Goal: Task Accomplishment & Management: Manage account settings

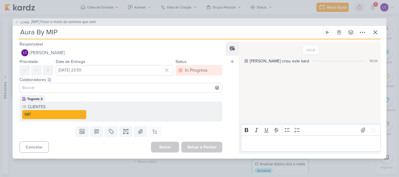
click at [376, 8] on div "LC468 [MIP] Fazer e-mails da semana que vem Aura By MIP" at bounding box center [199, 88] width 399 height 177
click at [376, 8] on body "1.99.0 [GEOGRAPHIC_DATA] Ctrl + k 0h0m Sessão desligada... Hoje 0h0m Semana 0h0…" at bounding box center [199, 88] width 399 height 177
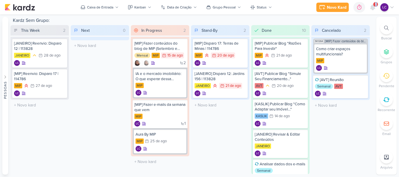
click at [376, 8] on icon at bounding box center [373, 7] width 7 height 7
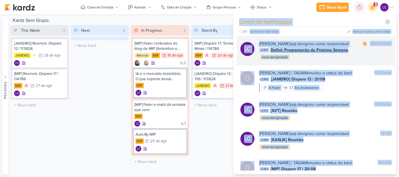
click at [302, 48] on span "Definir Programação da Próxima Semana" at bounding box center [310, 50] width 78 height 6
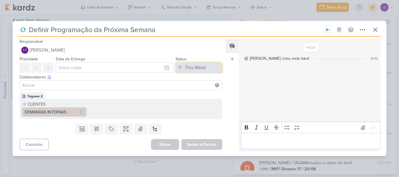
click at [179, 65] on button "This Week" at bounding box center [199, 68] width 47 height 11
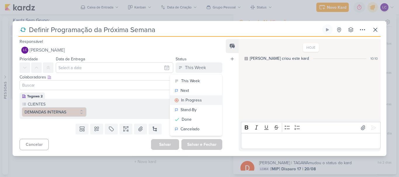
click at [187, 100] on div "In Progress" at bounding box center [191, 100] width 21 height 6
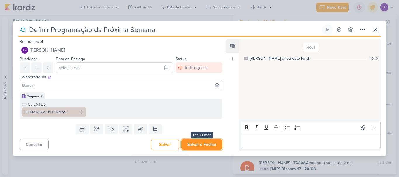
click at [191, 145] on button "Salvar e Fechar" at bounding box center [202, 144] width 41 height 11
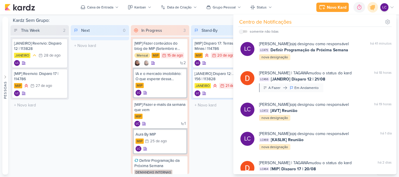
click at [105, 118] on div "Next 0 Mover Para Esquerda Mover Para Direita [GEOGRAPHIC_DATA] O título do kar…" at bounding box center [100, 99] width 58 height 149
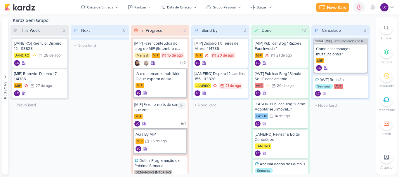
click at [162, 114] on div "[MIP] Fazer e-mails da semana que vem MIP 1 LC" at bounding box center [160, 114] width 55 height 29
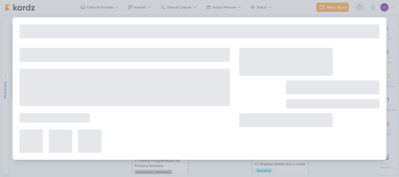
type input "[MIP] Fazer e-mails da semana que vem"
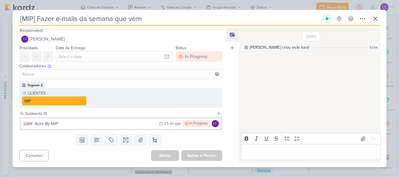
click at [328, 16] on icon at bounding box center [327, 18] width 5 height 5
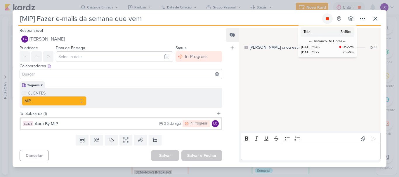
click at [326, 18] on icon at bounding box center [327, 18] width 5 height 5
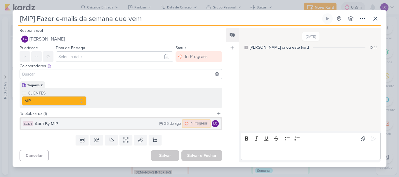
click at [190, 125] on div "In Progress" at bounding box center [199, 124] width 18 height 6
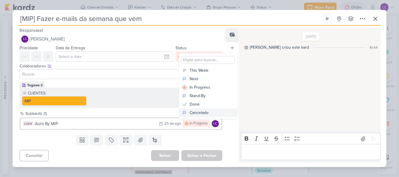
click at [208, 113] on div "Cancelado" at bounding box center [199, 113] width 19 height 6
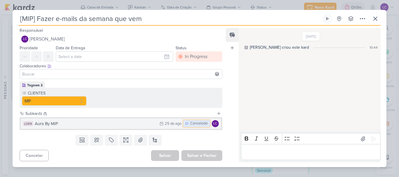
click at [195, 123] on div "Cancelado" at bounding box center [199, 124] width 18 height 6
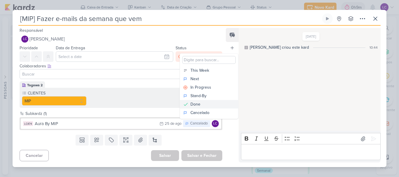
click at [203, 102] on button "Done" at bounding box center [209, 104] width 58 height 8
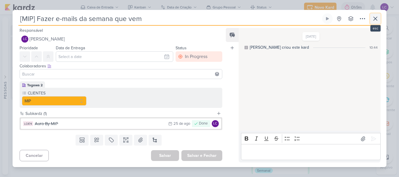
click at [376, 18] on icon at bounding box center [375, 18] width 7 height 7
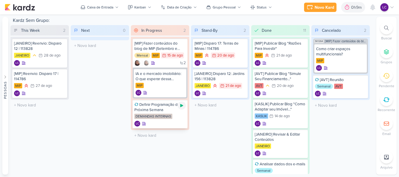
click at [183, 104] on icon at bounding box center [182, 105] width 5 height 5
click at [182, 107] on icon at bounding box center [181, 105] width 3 height 3
drag, startPoint x: 130, startPoint y: 115, endPoint x: 190, endPoint y: 118, distance: 60.0
click at [190, 118] on div "This Week 2 Mover Para Esquerda Mover Para Direita [GEOGRAPHIC_DATA] [JANEIRO] …" at bounding box center [193, 99] width 364 height 149
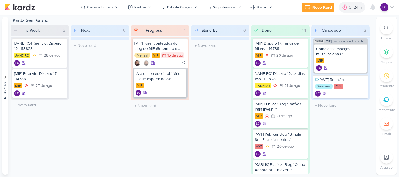
click at [204, 59] on div "Stand-By 0 Mover Para Esquerda Mover Para Direita [GEOGRAPHIC_DATA] O título do…" at bounding box center [220, 99] width 58 height 149
click at [27, 107] on input "text" at bounding box center [40, 105] width 56 height 8
type input "[MIP] Disparo 18"
click at [29, 109] on div "LC" at bounding box center [39, 111] width 51 height 6
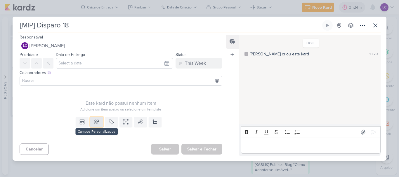
click at [94, 118] on button at bounding box center [96, 122] width 13 height 11
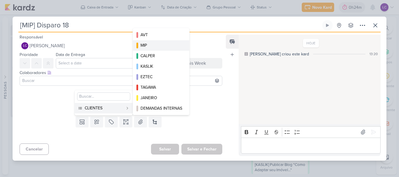
click at [168, 43] on div "MIP" at bounding box center [162, 45] width 42 height 6
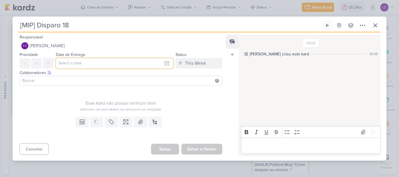
click at [63, 67] on input "text" at bounding box center [115, 63] width 118 height 11
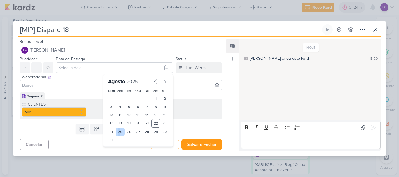
click at [117, 130] on div "25" at bounding box center [120, 132] width 9 height 8
type input "[DATE] 23:59"
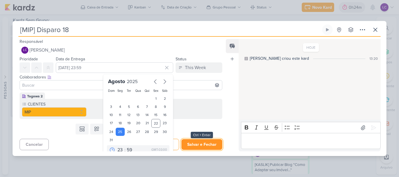
click at [191, 143] on button "Salvar e Fechar" at bounding box center [202, 144] width 41 height 11
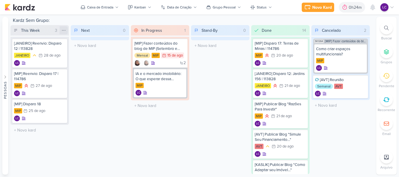
click at [63, 30] on icon at bounding box center [63, 30] width 3 height 0
click at [270, 6] on icon at bounding box center [271, 8] width 4 height 4
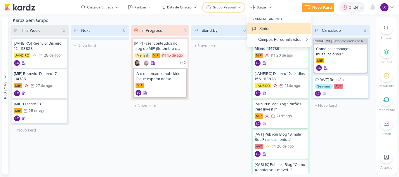
click at [235, 8] on div "Grupo Pessoal" at bounding box center [224, 7] width 23 height 5
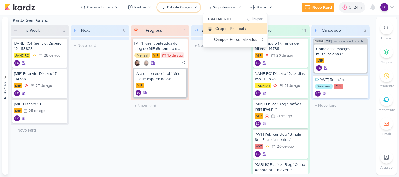
click at [194, 10] on button "Data de Criação" at bounding box center [178, 7] width 43 height 9
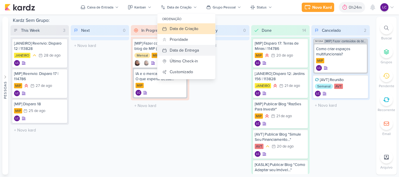
click at [196, 50] on div "Data de Entrega" at bounding box center [184, 50] width 29 height 6
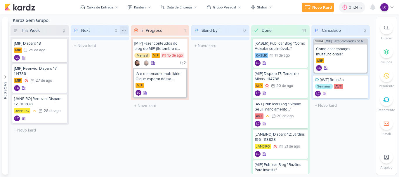
click at [125, 30] on icon at bounding box center [124, 30] width 5 height 5
click at [98, 61] on div "Deletar" at bounding box center [99, 62] width 56 height 10
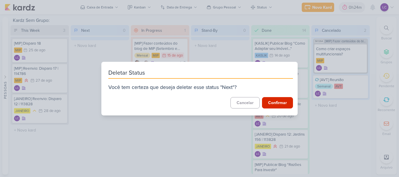
click at [272, 103] on button "Confirmar" at bounding box center [277, 102] width 31 height 11
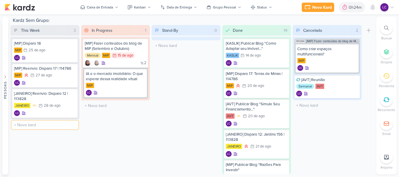
click at [38, 123] on input "text" at bounding box center [45, 125] width 67 height 8
type input "[AVT] Publicar blog "Áreas Verdes"..."
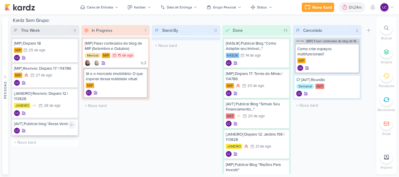
click at [46, 128] on div "LC" at bounding box center [45, 131] width 62 height 6
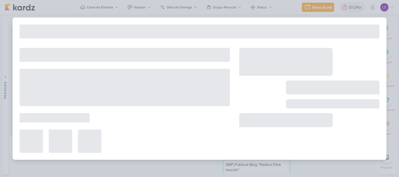
type input "[AVT] Publicar blog "Áreas Verdes"..."
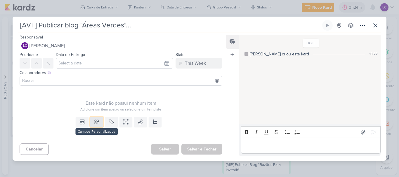
click at [94, 123] on icon at bounding box center [97, 122] width 6 height 6
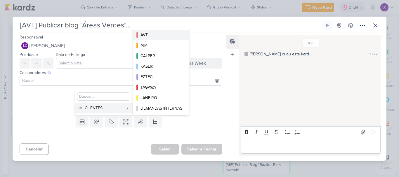
click at [157, 34] on div "AVT" at bounding box center [162, 35] width 42 height 6
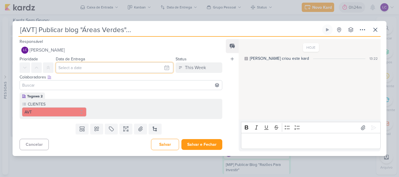
click at [80, 70] on input "text" at bounding box center [115, 68] width 118 height 11
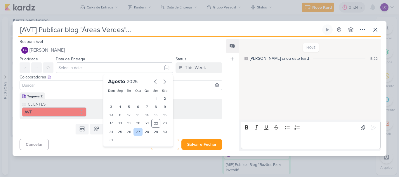
click at [135, 134] on div "27" at bounding box center [138, 132] width 9 height 8
type input "[DATE] 23:59"
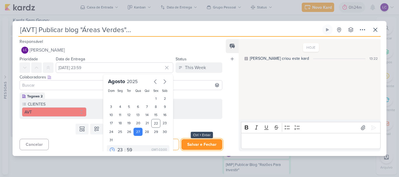
click at [211, 145] on button "Salvar e Fechar" at bounding box center [202, 144] width 41 height 11
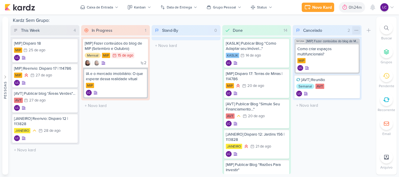
click at [354, 31] on div at bounding box center [357, 30] width 8 height 8
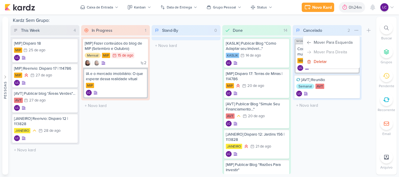
click at [293, 31] on div "Cancelado 2 Mover Para Esquerda Mover Para Direita [GEOGRAPHIC_DATA]" at bounding box center [327, 30] width 69 height 11
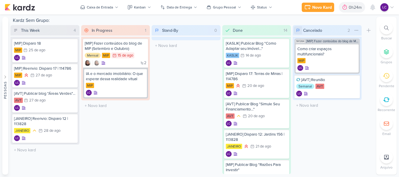
click at [297, 26] on div at bounding box center [298, 30] width 8 height 8
click at [195, 99] on div "Stand-By 0 Mover Para Esquerda Mover Para Direita [GEOGRAPHIC_DATA] O título do…" at bounding box center [186, 99] width 69 height 149
click at [349, 5] on div at bounding box center [345, 7] width 8 height 9
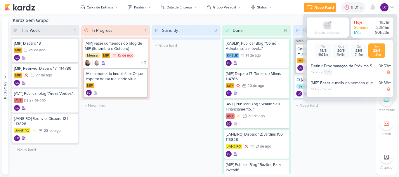
click at [327, 73] on div "13:19" at bounding box center [328, 72] width 8 height 5
select select "13"
click at [335, 77] on select "00 01 02 03 04 05 06 07 08 09 10 11 12 13 14 15 16 17 18 19 20 21 22 23 24 25 2…" at bounding box center [338, 79] width 8 height 7
click at [334, 76] on select "00 01 02 03 04 05 06 07 08 09 10 11 12 13 14 15 16 17 18 19 20 21 22 23 24 25 2…" at bounding box center [338, 79] width 8 height 7
click at [349, 80] on icon at bounding box center [347, 79] width 7 height 7
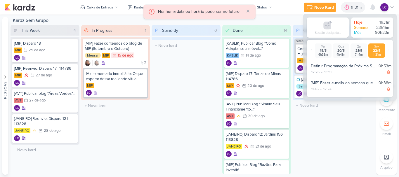
click at [339, 70] on div "12:26 - 13:19" at bounding box center [351, 72] width 81 height 6
click at [329, 70] on div "13:19" at bounding box center [328, 72] width 8 height 5
click at [338, 82] on select "00 01 02 03 04 05 06 07 08 09 10 11 12 13 14 15 16 17 18 19 20 21 22 23 24 25 2…" at bounding box center [338, 79] width 8 height 7
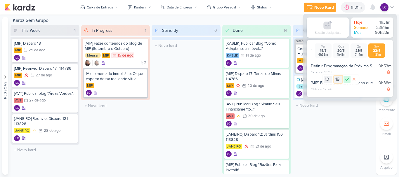
select select "24"
click at [349, 76] on icon at bounding box center [347, 79] width 7 height 7
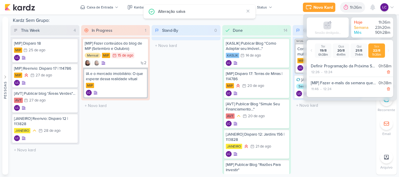
click at [192, 103] on div "Stand-By 0 Mover Para Esquerda Mover Para Direita [GEOGRAPHIC_DATA] O título do…" at bounding box center [186, 99] width 69 height 149
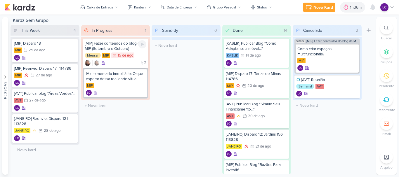
click at [114, 51] on div "[MIP] Fazer conteúdos do blog de MIP (Setembro e Outubro)" at bounding box center [116, 46] width 62 height 11
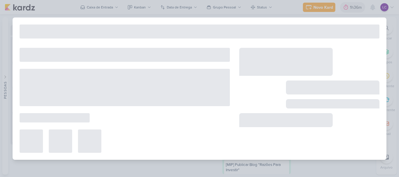
type input "[MIP] Fazer conteúdos do blog de MIP (Setembro e Outubro)"
type input "[DATE] 23:59"
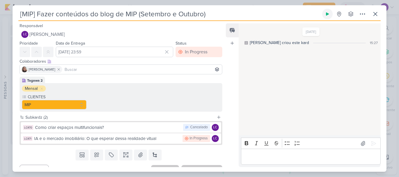
click at [329, 17] on button at bounding box center [327, 14] width 11 height 11
click at [373, 16] on icon at bounding box center [375, 14] width 7 height 7
